Goal: Information Seeking & Learning: Learn about a topic

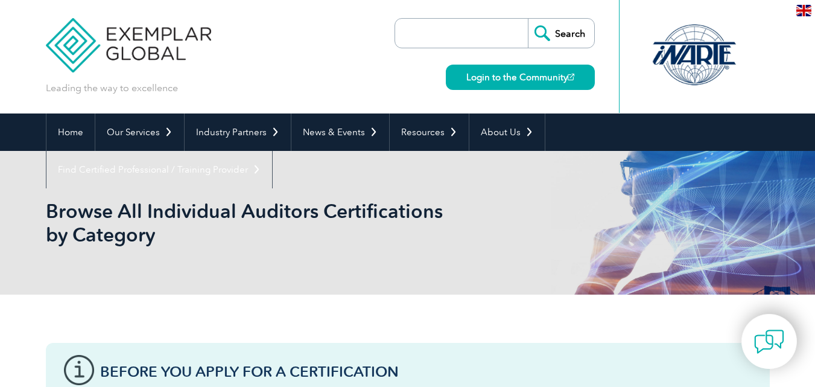
drag, startPoint x: 0, startPoint y: 0, endPoint x: 480, endPoint y: 22, distance: 480.9
click at [480, 22] on input "search" at bounding box center [464, 33] width 127 height 29
click at [528, 19] on input "Search" at bounding box center [561, 33] width 66 height 29
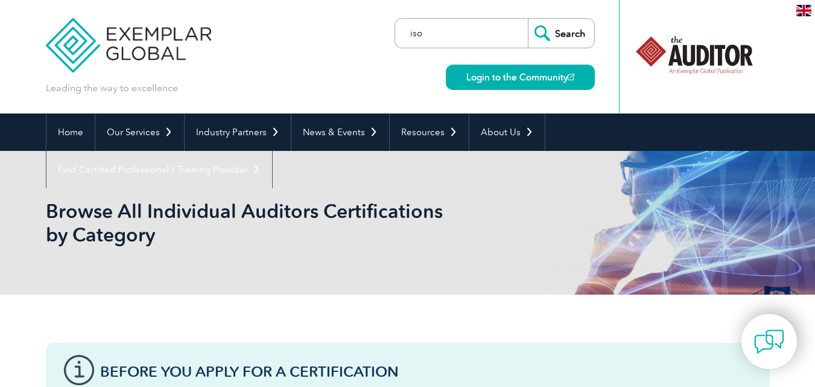
click at [488, 38] on input "iso" at bounding box center [464, 33] width 127 height 29
type input "iso 9001"
click at [528, 19] on input "Search" at bounding box center [561, 33] width 66 height 29
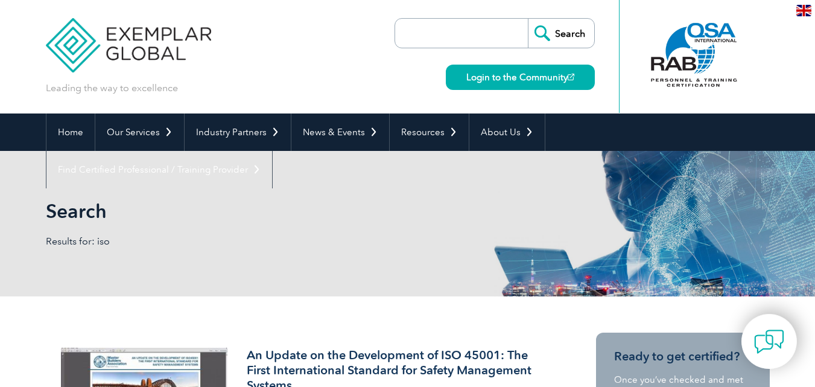
click at [502, 37] on input "search" at bounding box center [464, 33] width 127 height 29
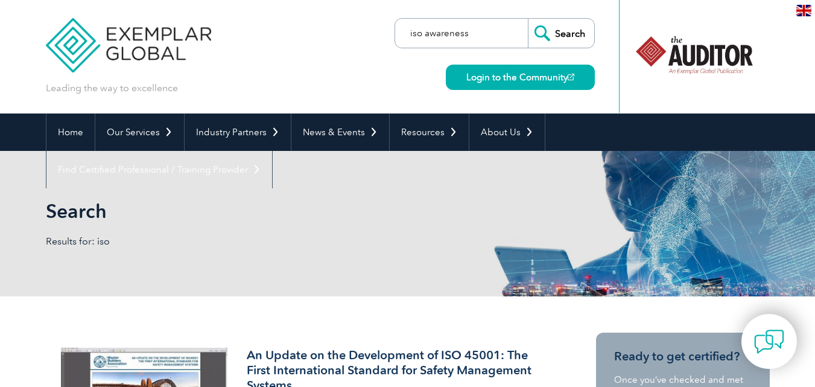
type input "iso awareness"
click at [528, 19] on input "Search" at bounding box center [561, 33] width 66 height 29
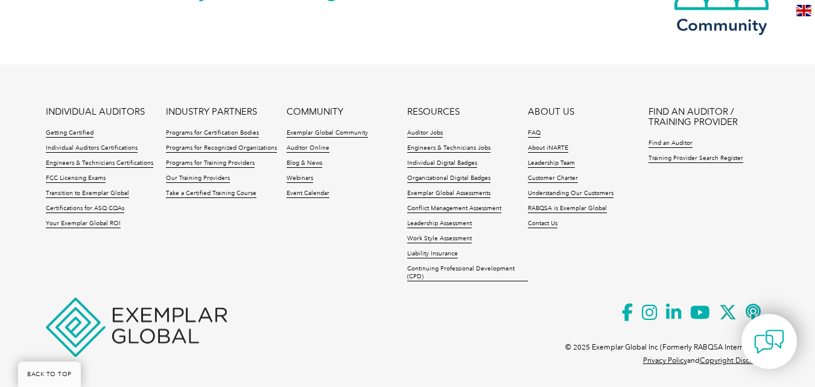
scroll to position [1285, 0]
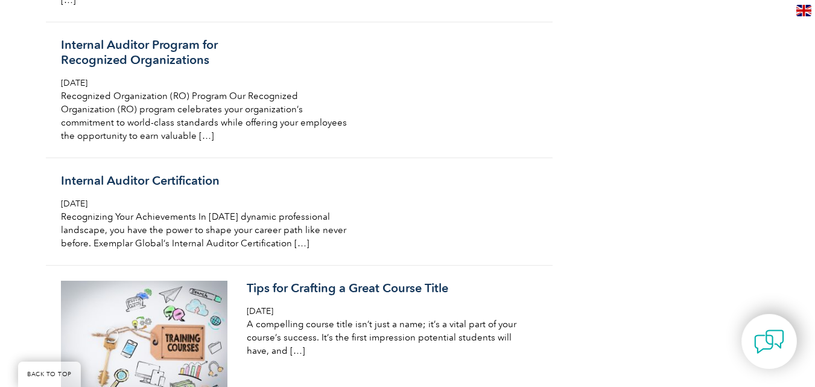
scroll to position [845, 0]
